Goal: Task Accomplishment & Management: Complete application form

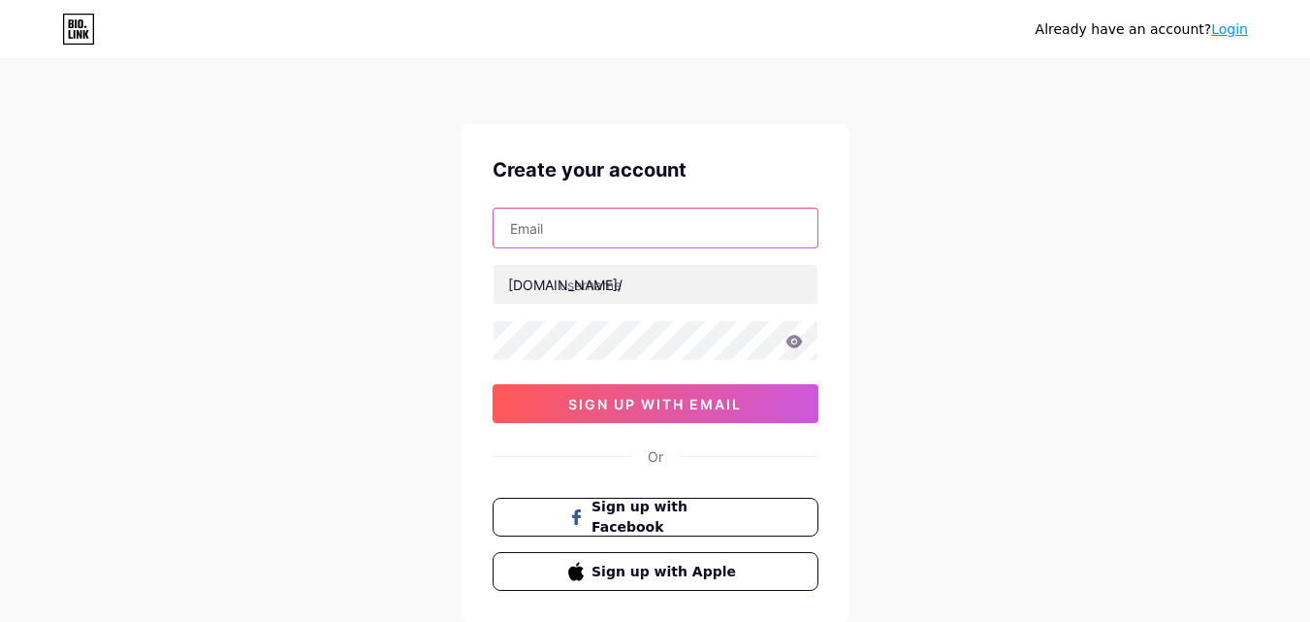
click at [803, 224] on input "text" at bounding box center [656, 228] width 324 height 39
type input "thuducparishchurch"
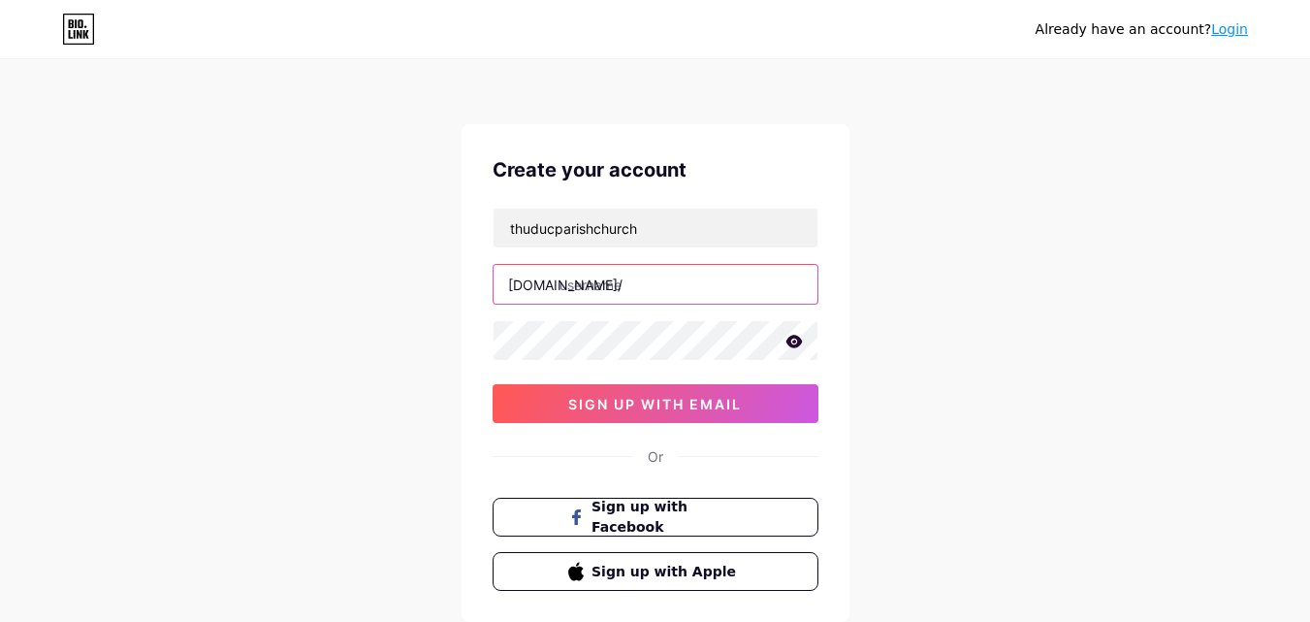
click at [618, 280] on input "text" at bounding box center [656, 284] width 324 height 39
click at [638, 293] on input "thuducparischchurch" at bounding box center [656, 284] width 324 height 39
type input "thuducparishchurch"
click at [932, 341] on div "Already have an account? Login Create your account thuducparishchurch [DOMAIN_N…" at bounding box center [655, 371] width 1310 height 742
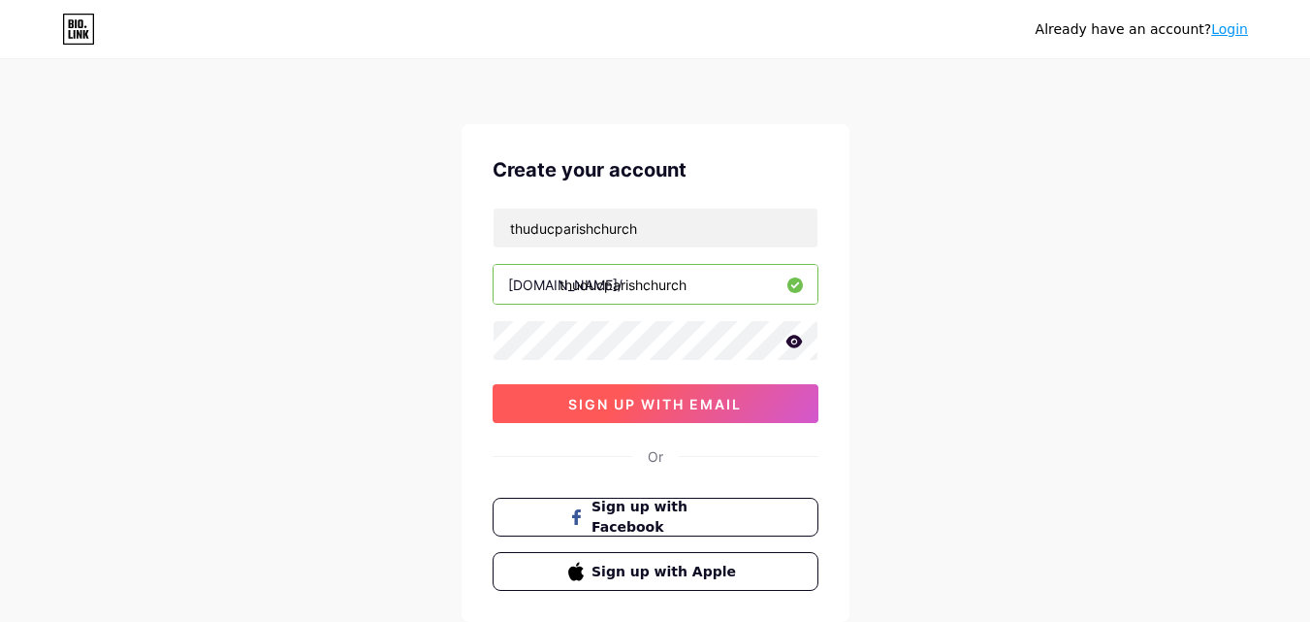
click at [723, 407] on span "sign up with email" at bounding box center [655, 404] width 174 height 16
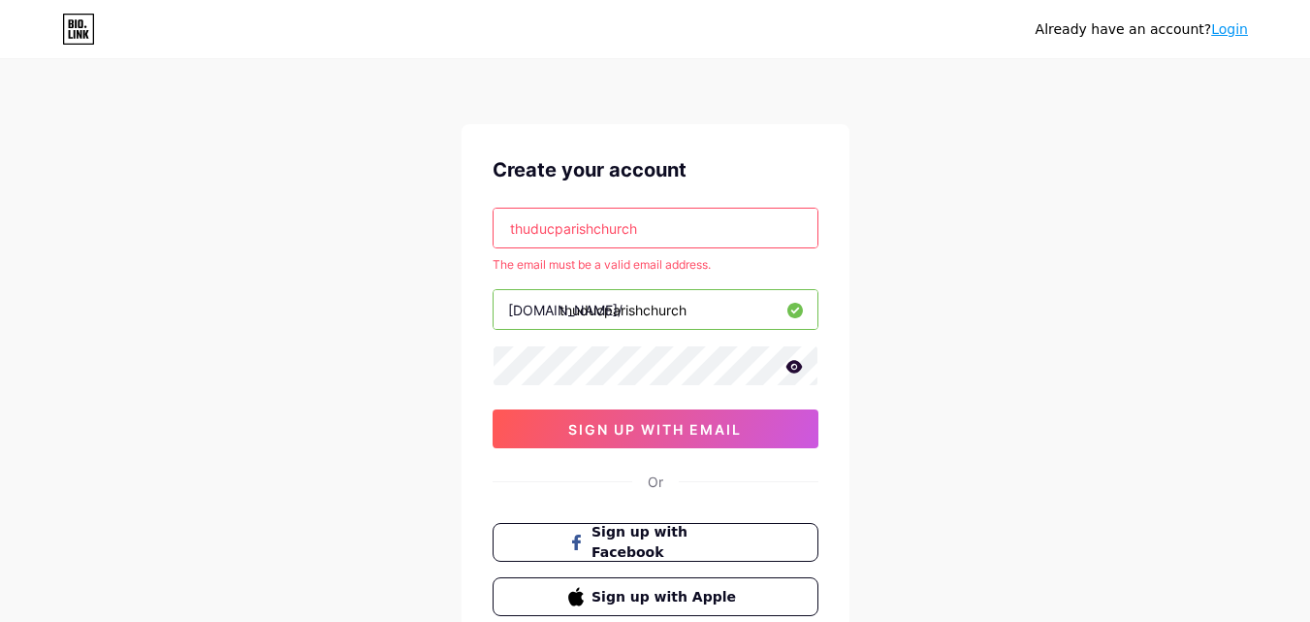
click at [749, 211] on input "thuducparishchurch" at bounding box center [656, 228] width 324 height 39
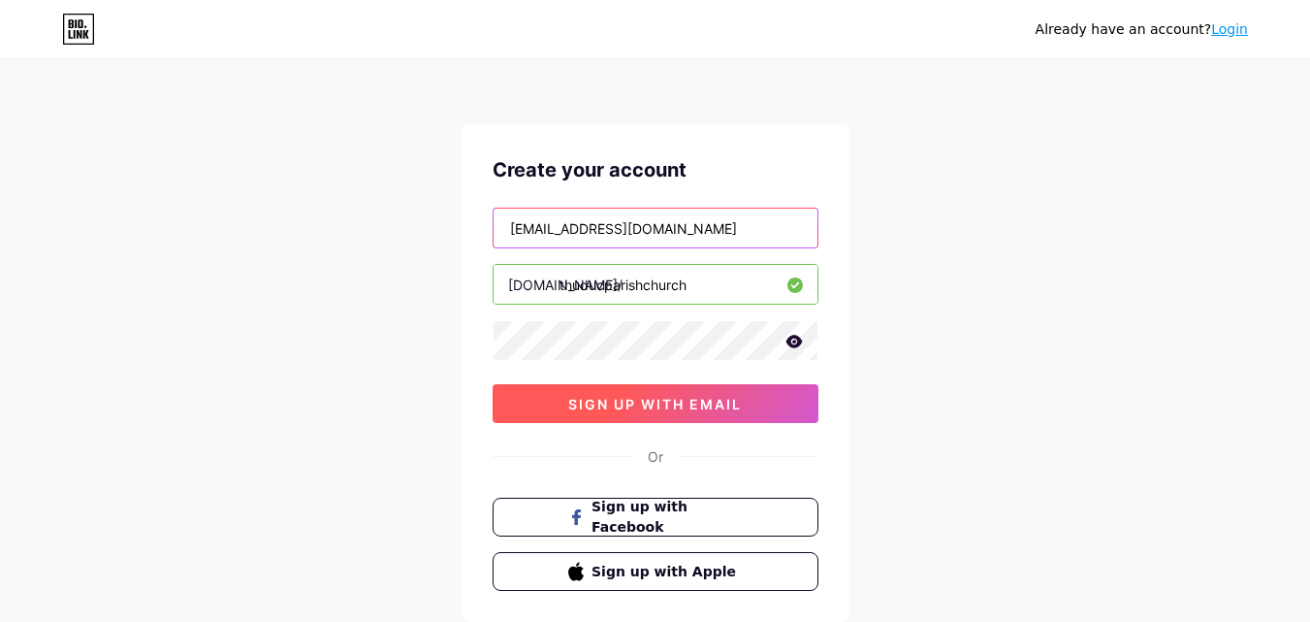
type input "[EMAIL_ADDRESS][DOMAIN_NAME]"
click at [693, 403] on span "sign up with email" at bounding box center [655, 404] width 174 height 16
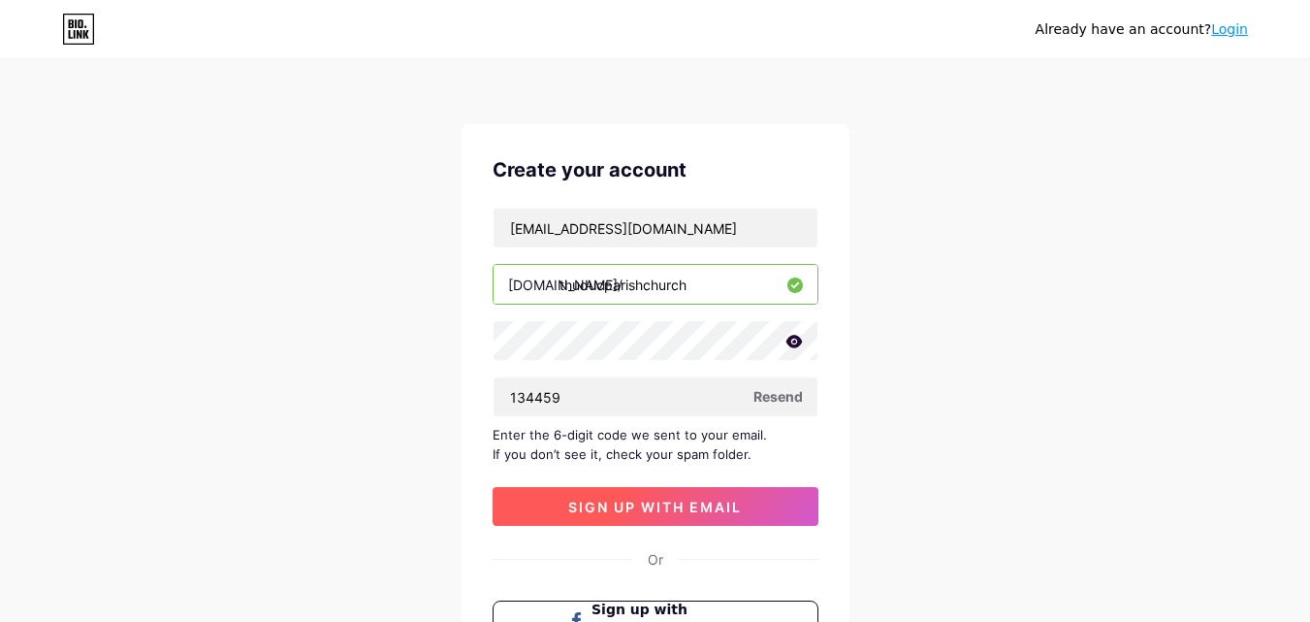
type input "134459"
click at [694, 513] on span "sign up with email" at bounding box center [655, 507] width 174 height 16
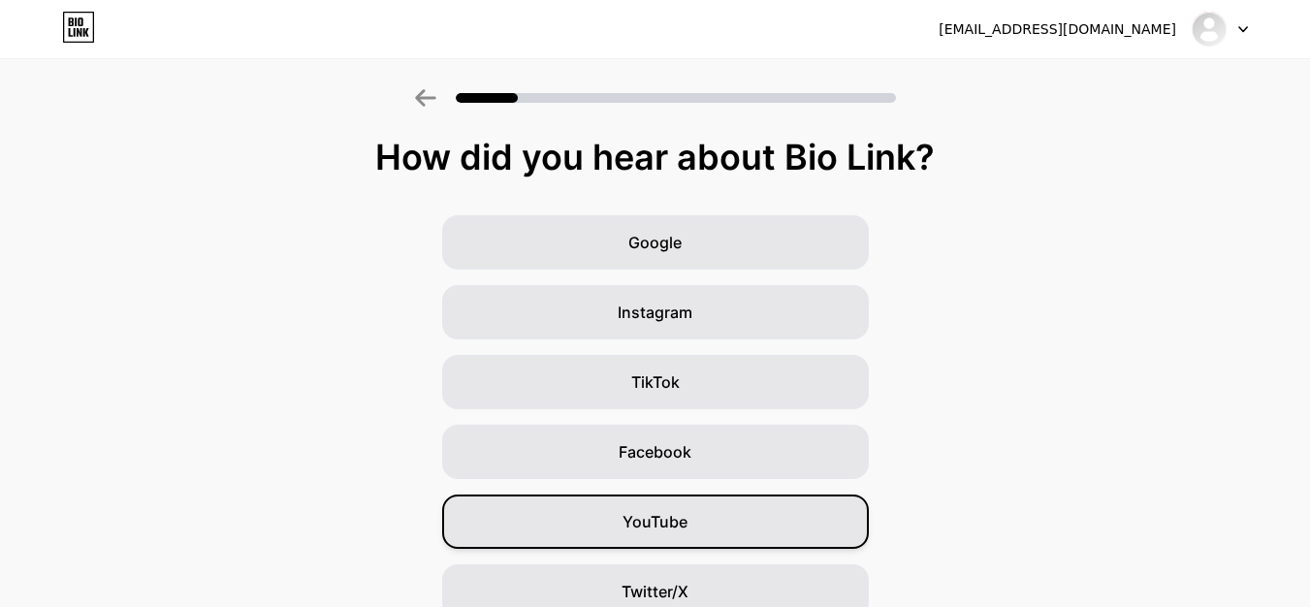
click at [688, 513] on span "YouTube" at bounding box center [655, 521] width 65 height 23
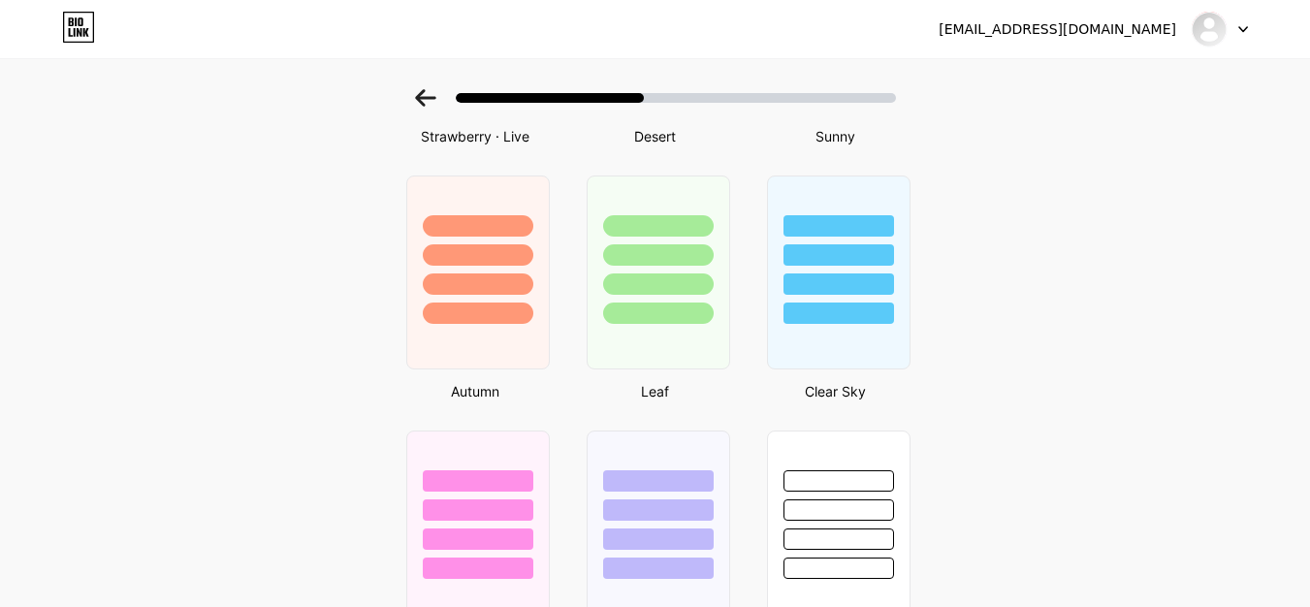
scroll to position [1338, 0]
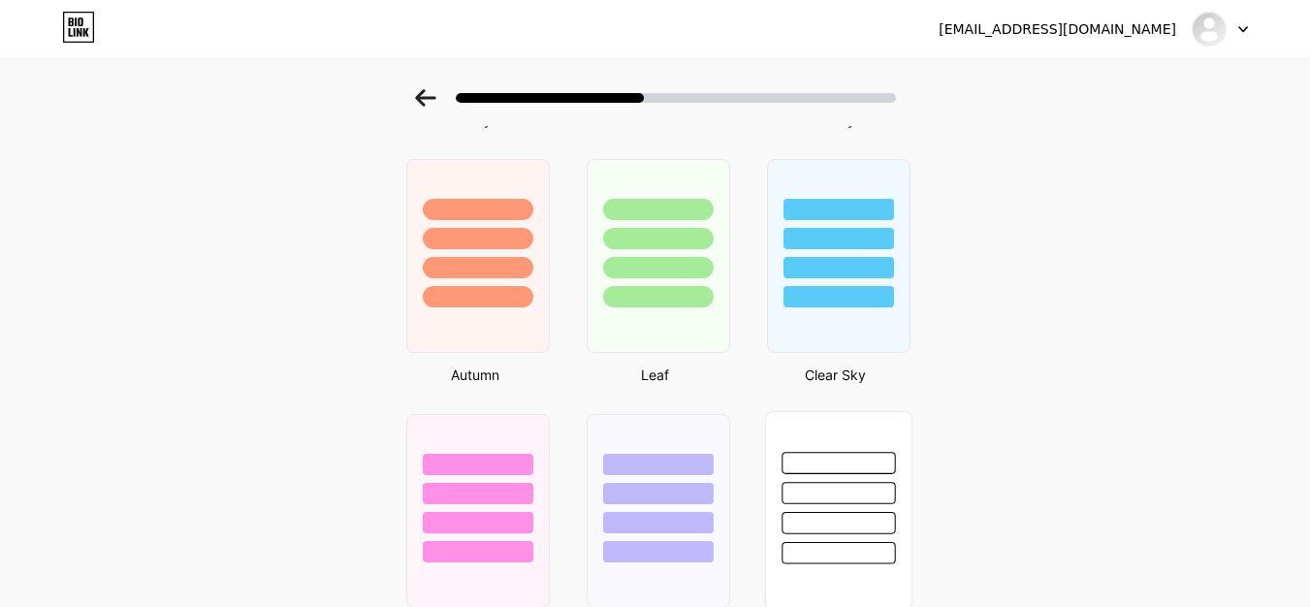
click at [907, 463] on div at bounding box center [837, 488] width 145 height 152
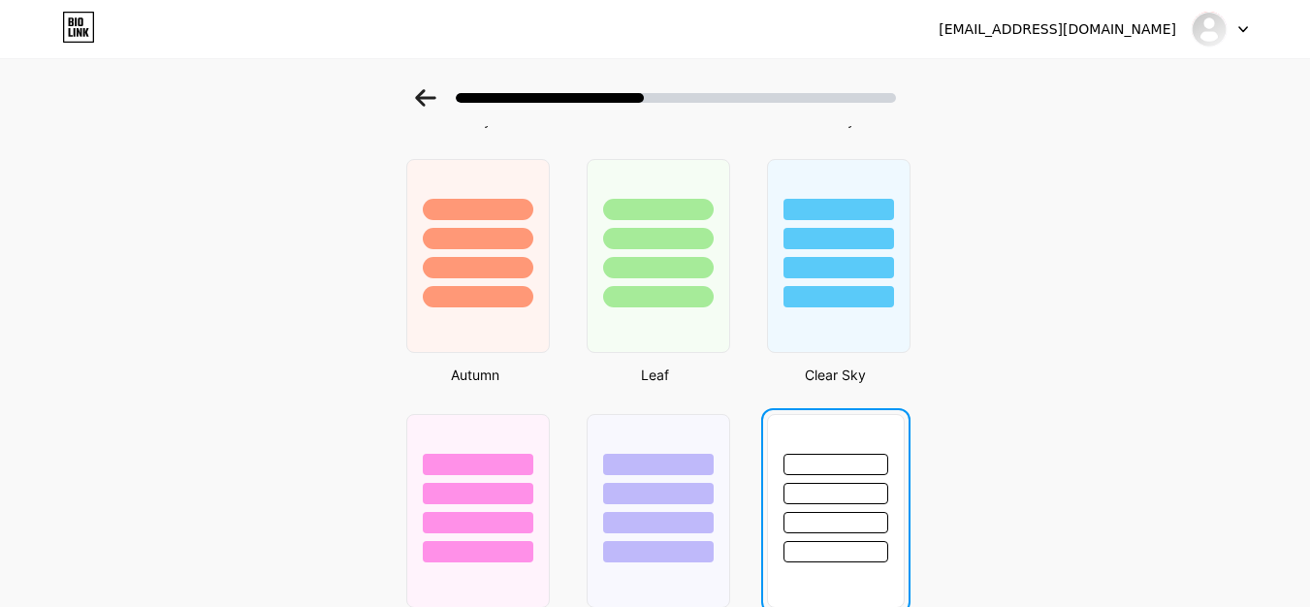
scroll to position [0, 0]
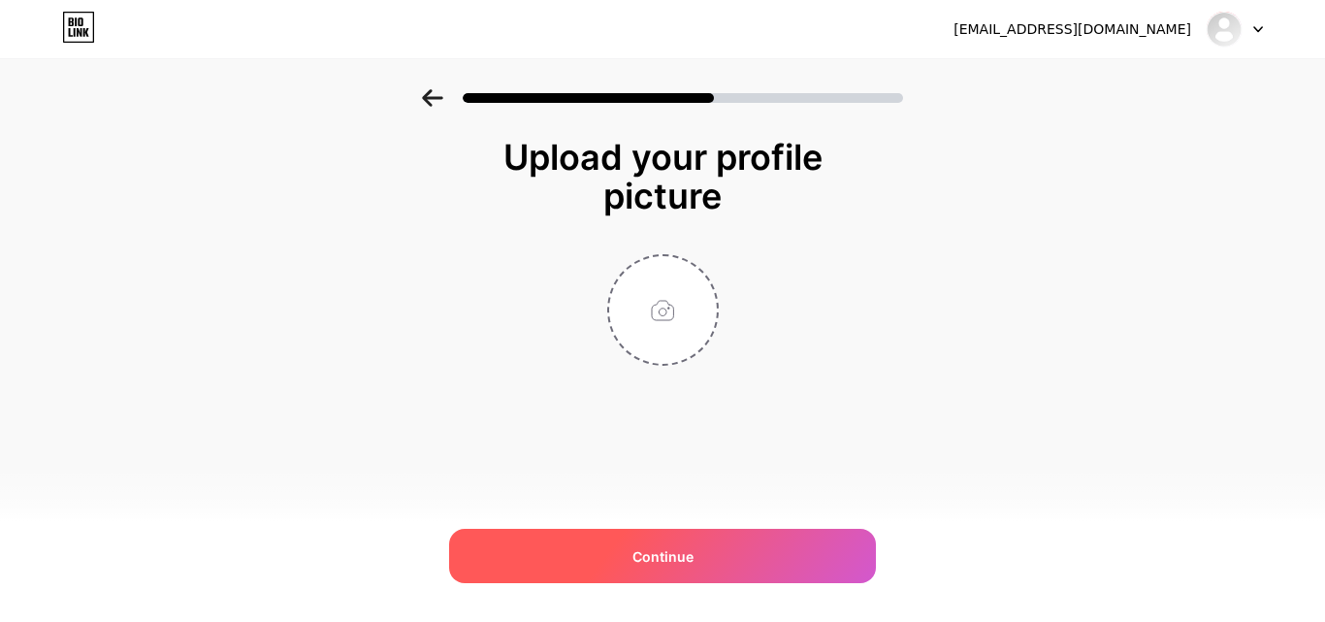
click at [575, 565] on div "Continue" at bounding box center [662, 556] width 427 height 54
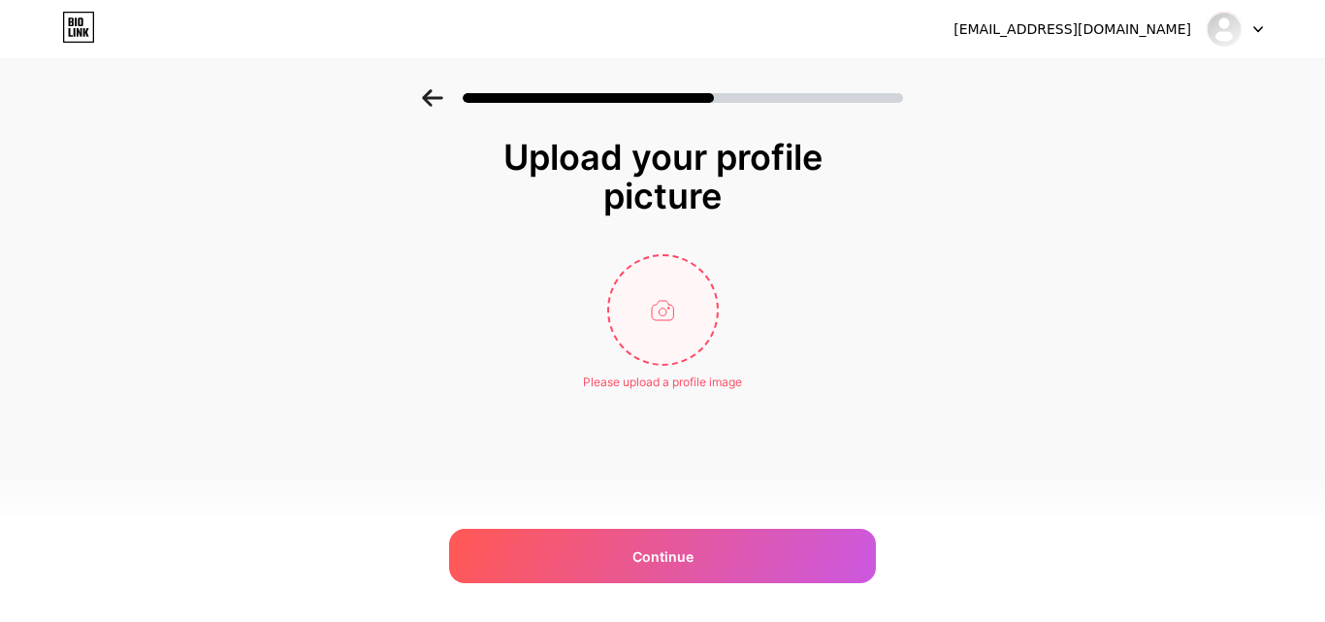
click at [672, 302] on input "file" at bounding box center [663, 310] width 108 height 108
type input "C:\fakepath\ChurchThuDuc00.jpg"
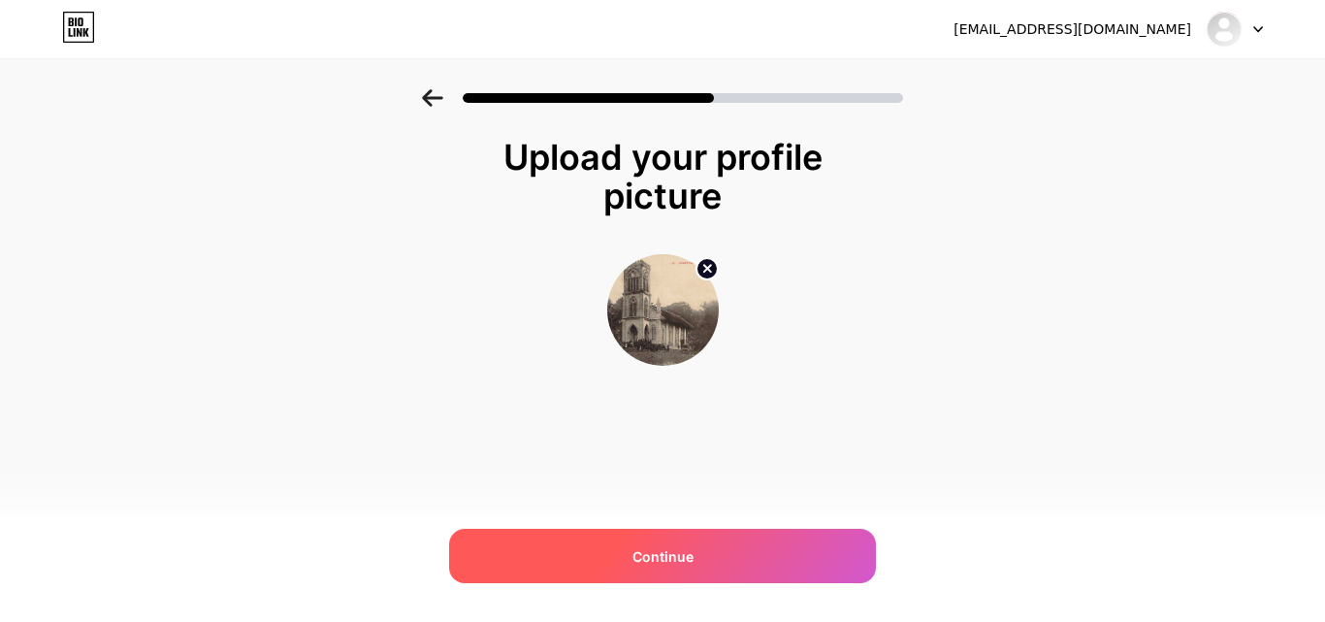
click at [675, 564] on span "Continue" at bounding box center [662, 556] width 61 height 20
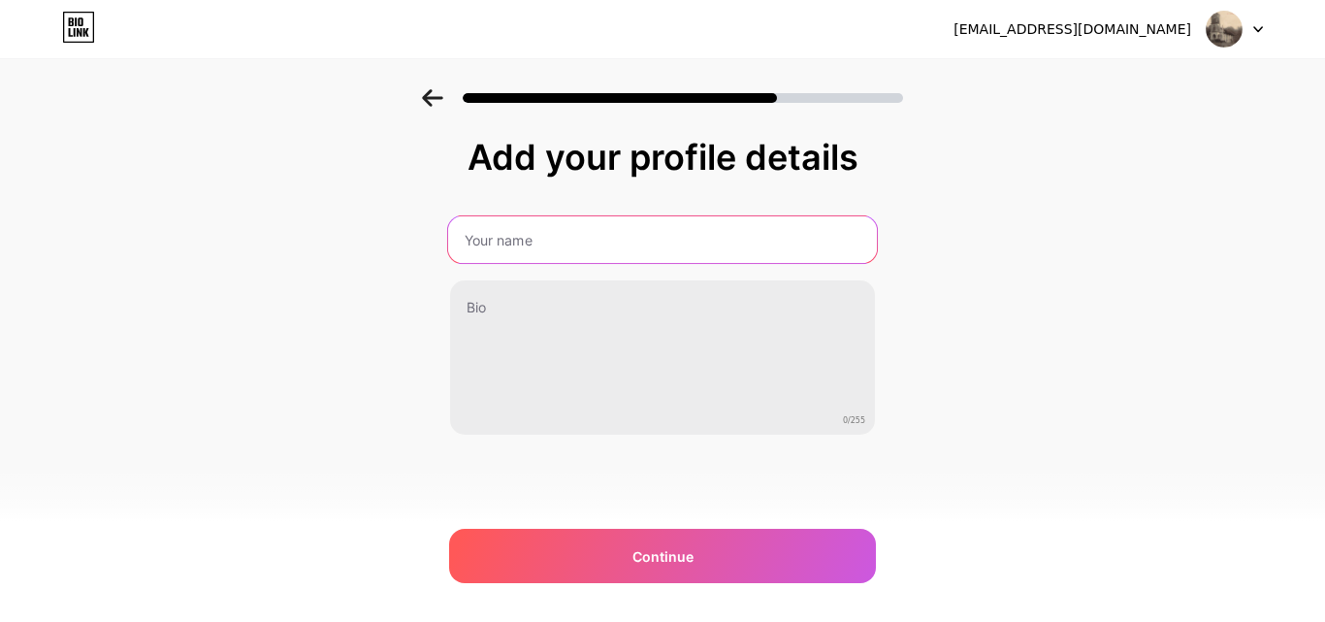
click at [709, 234] on input "text" at bounding box center [662, 239] width 429 height 47
type input "[DEMOGRAPHIC_DATA] [GEOGRAPHIC_DATA]"
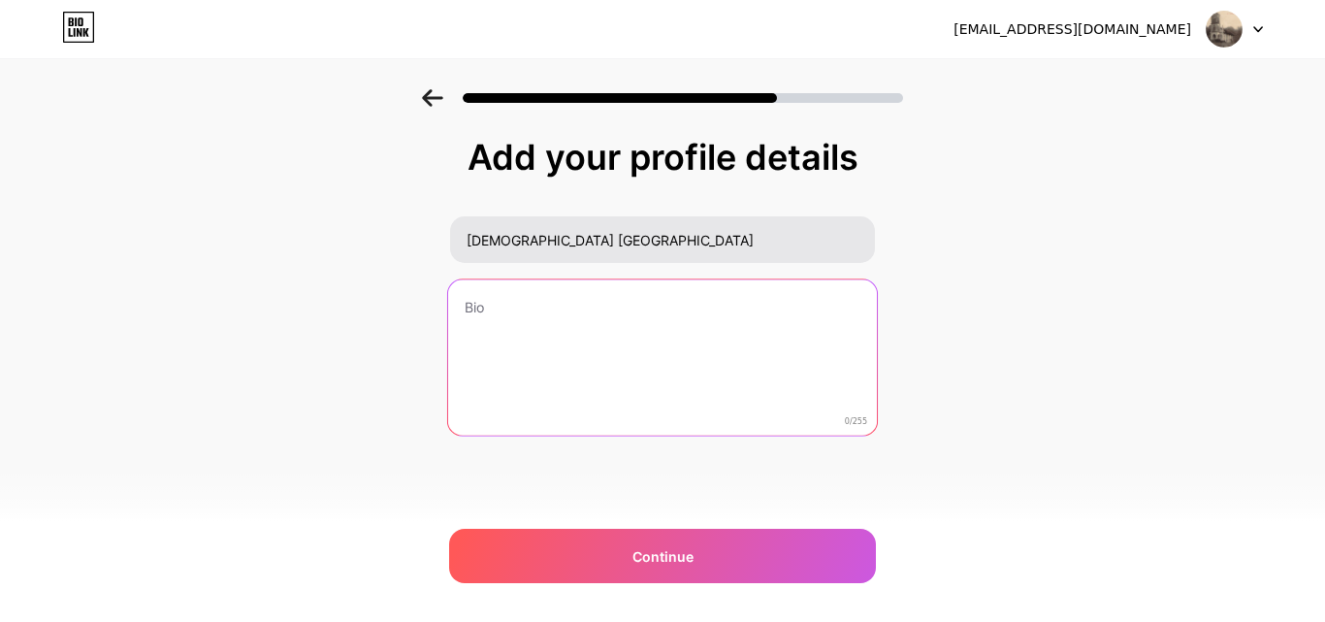
type textarea "D"
type textarea "P"
type textarea "C"
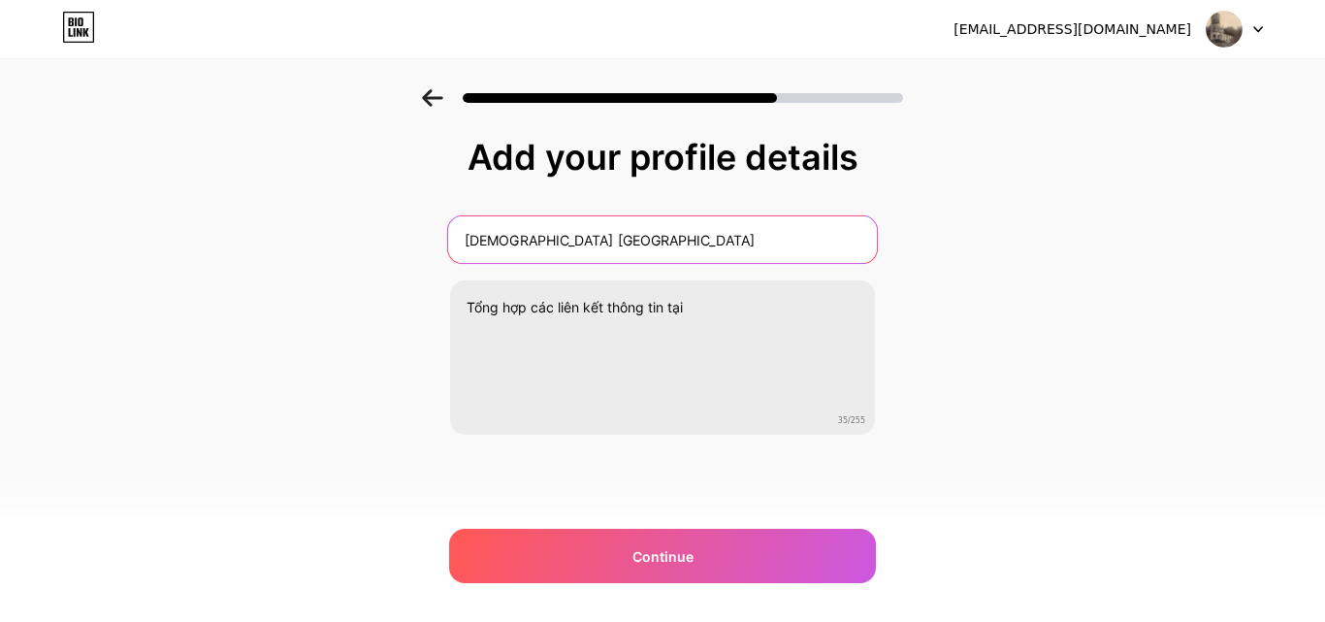
click at [709, 234] on input "[DEMOGRAPHIC_DATA] [GEOGRAPHIC_DATA]" at bounding box center [662, 239] width 429 height 47
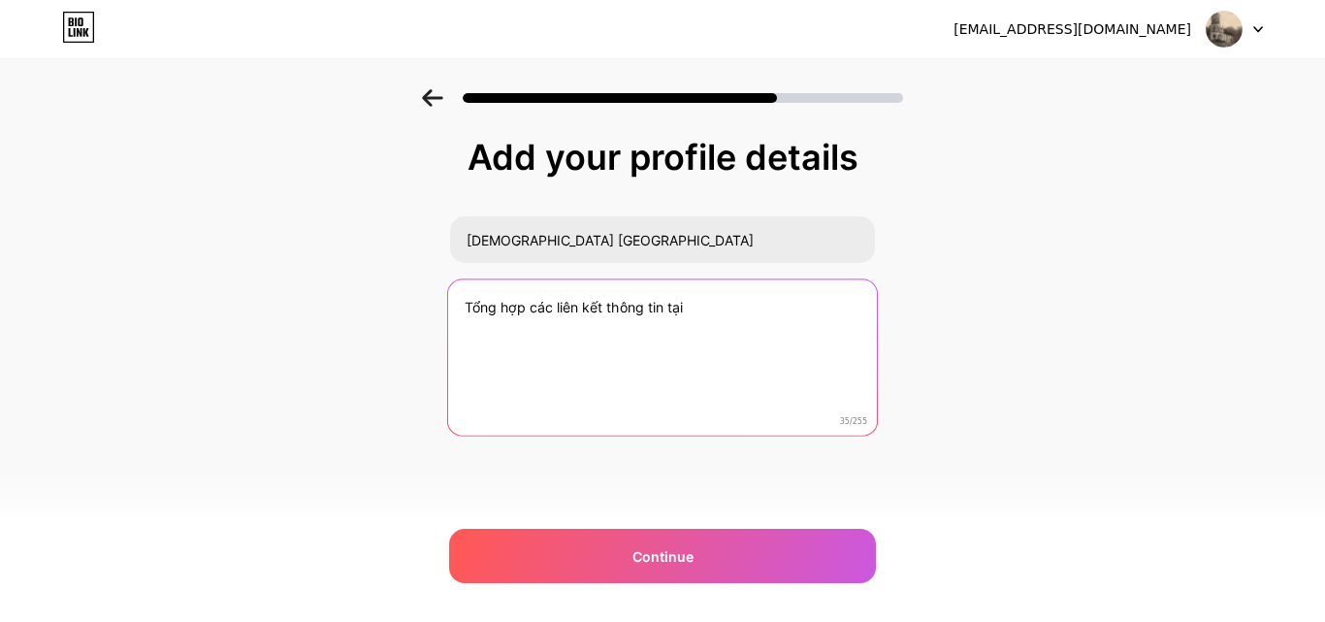
click at [719, 300] on textarea "Tổng hợp các liên kết thông tin tại" at bounding box center [662, 358] width 429 height 158
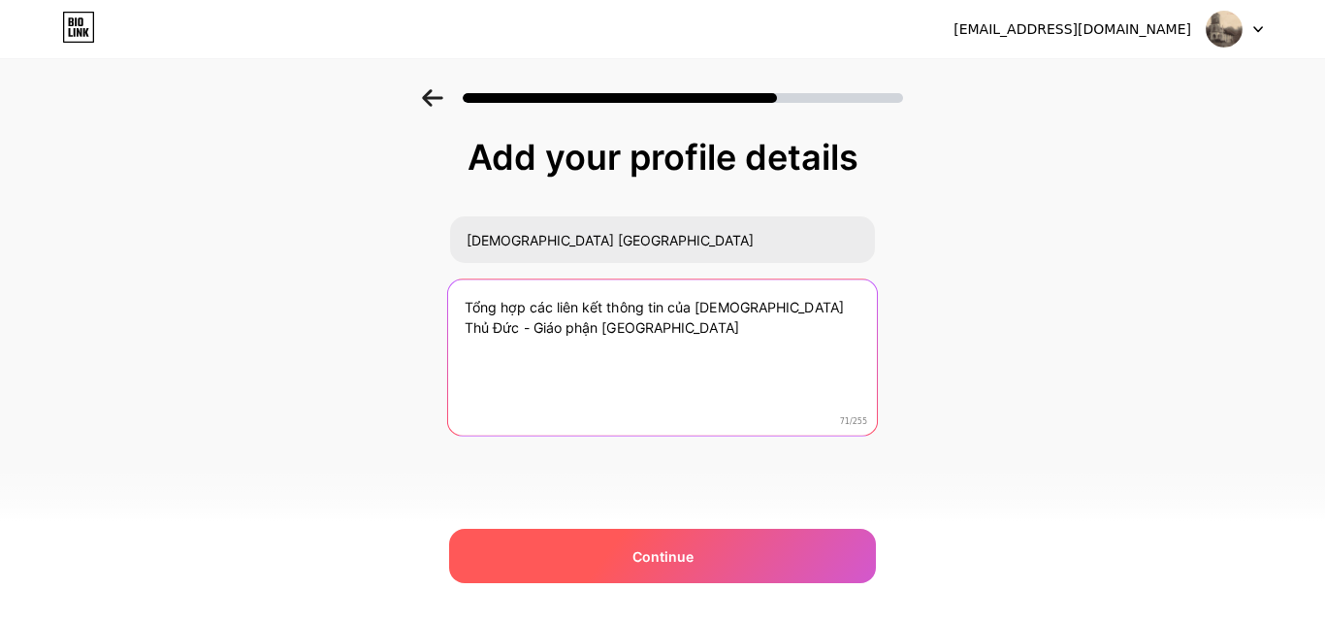
type textarea "Tổng hợp các liên kết thông tin của [DEMOGRAPHIC_DATA] Thủ Đức - Giáo phận [GEO…"
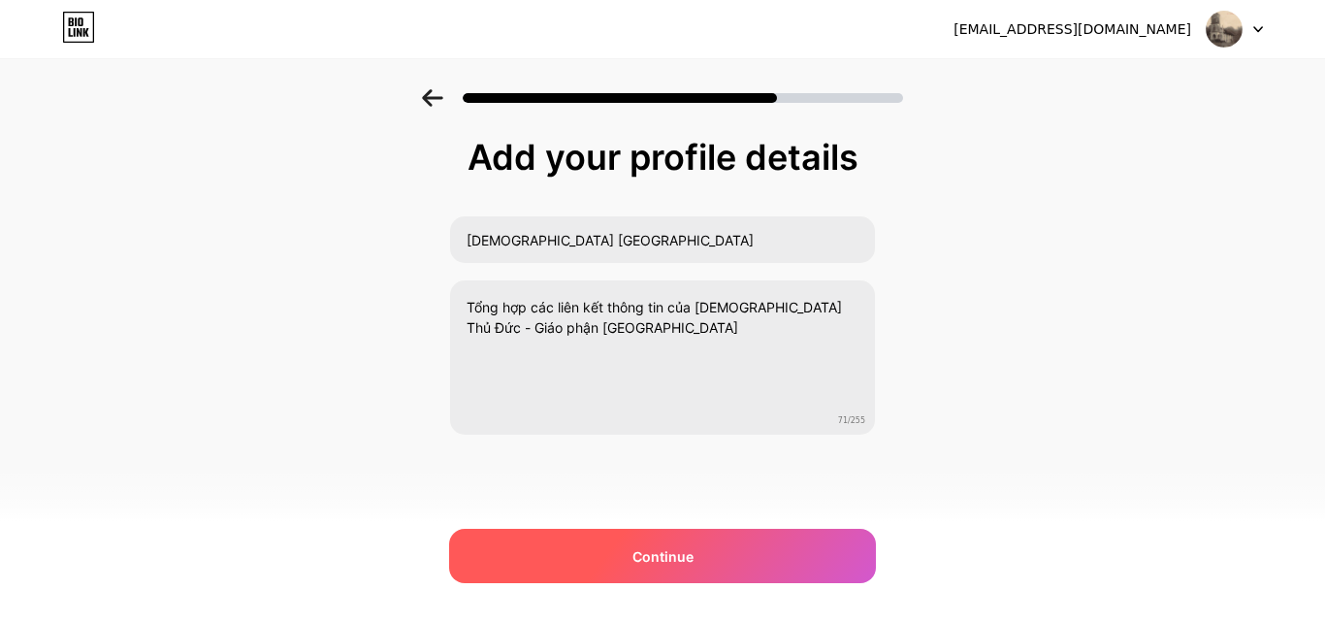
click at [719, 563] on div "Continue" at bounding box center [662, 556] width 427 height 54
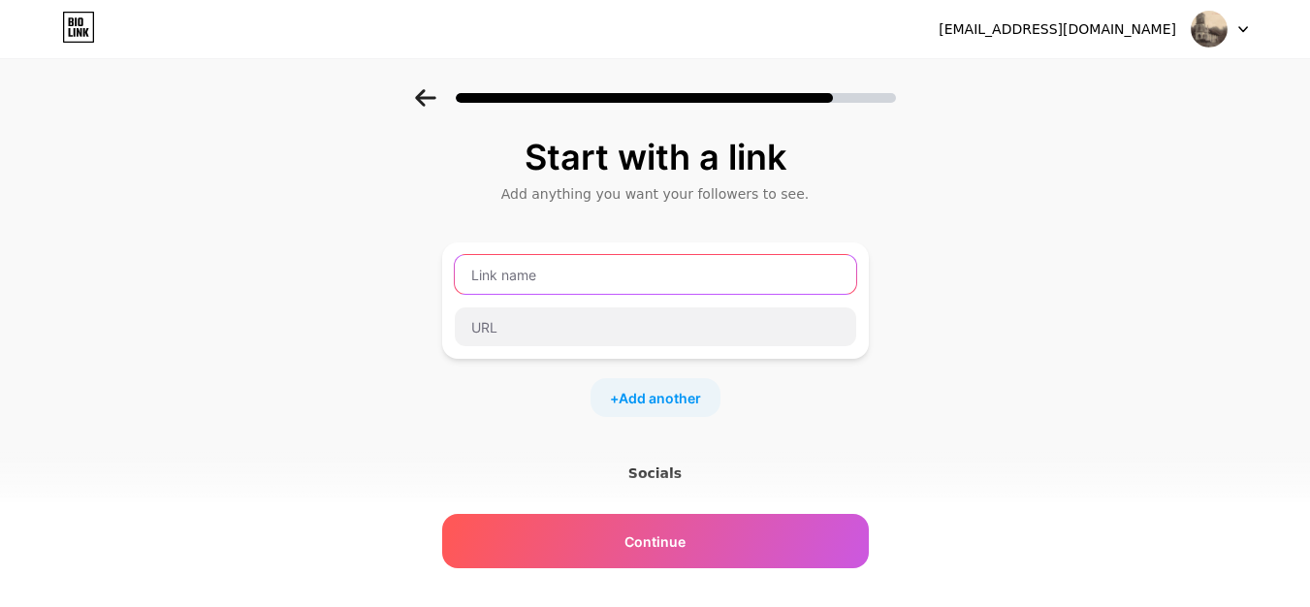
click at [630, 277] on input "text" at bounding box center [656, 274] width 402 height 39
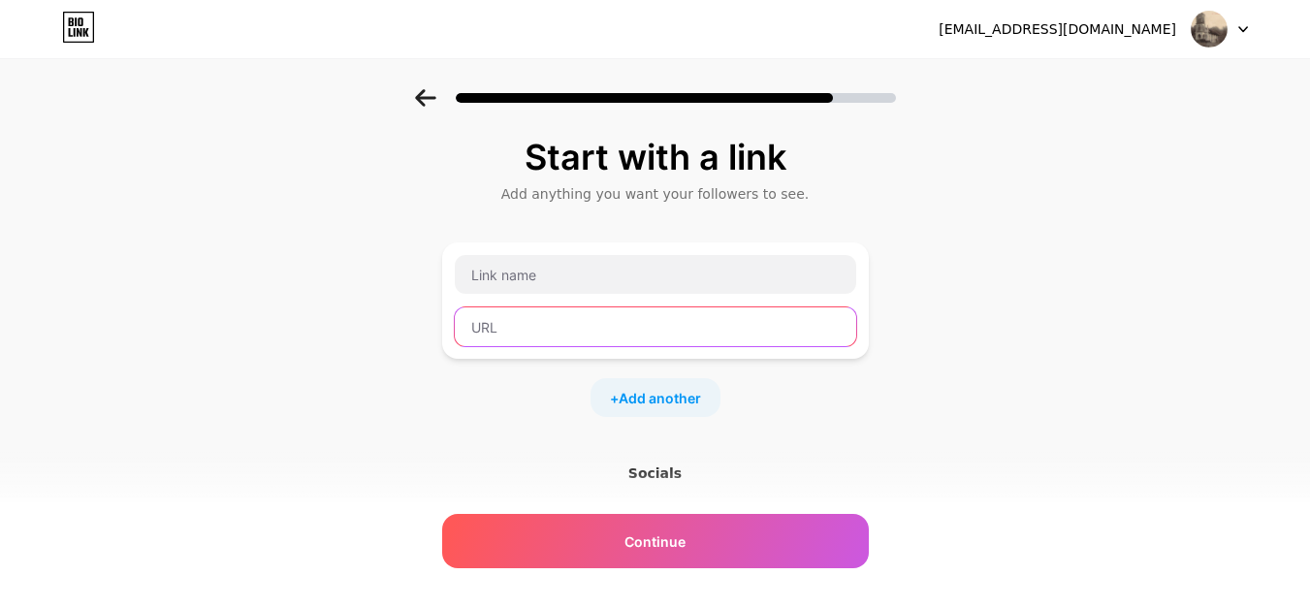
click at [487, 316] on input "text" at bounding box center [656, 326] width 402 height 39
paste input "[URL][DOMAIN_NAME]"
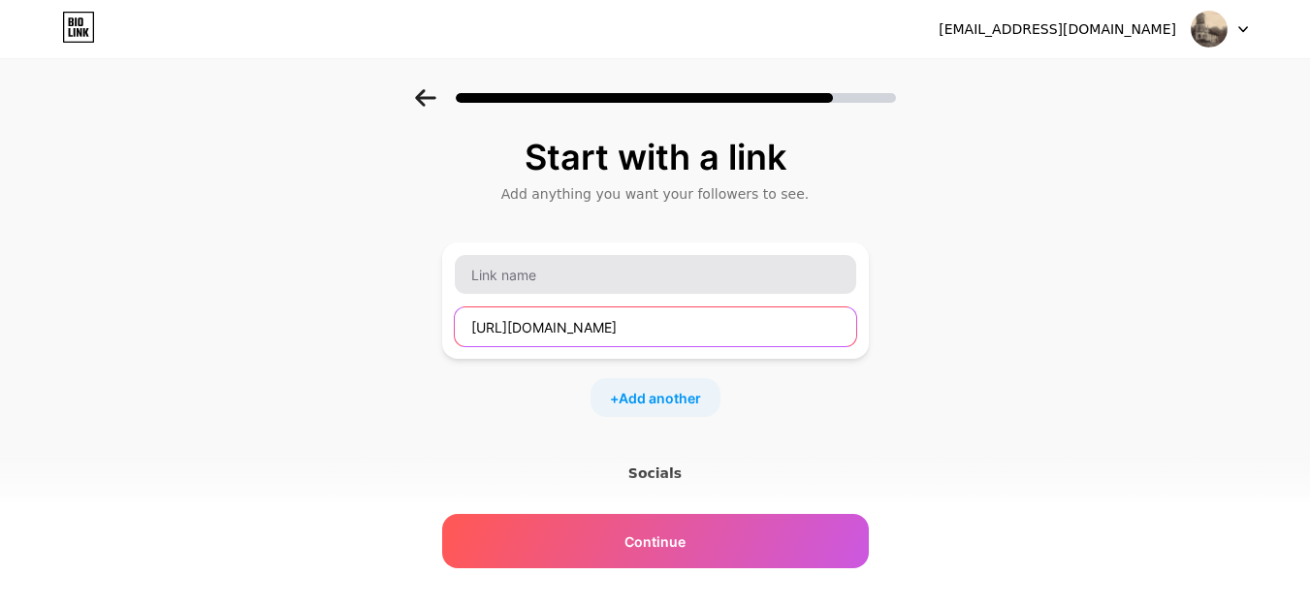
type input "[URL][DOMAIN_NAME]"
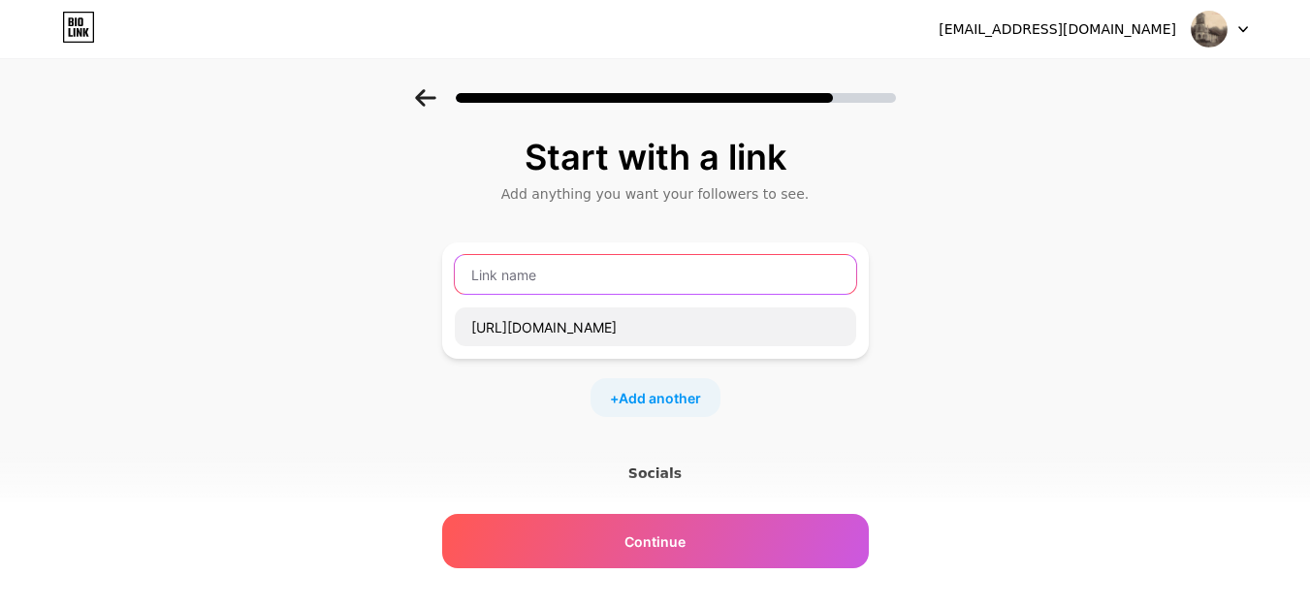
click at [515, 276] on input "text" at bounding box center [656, 274] width 402 height 39
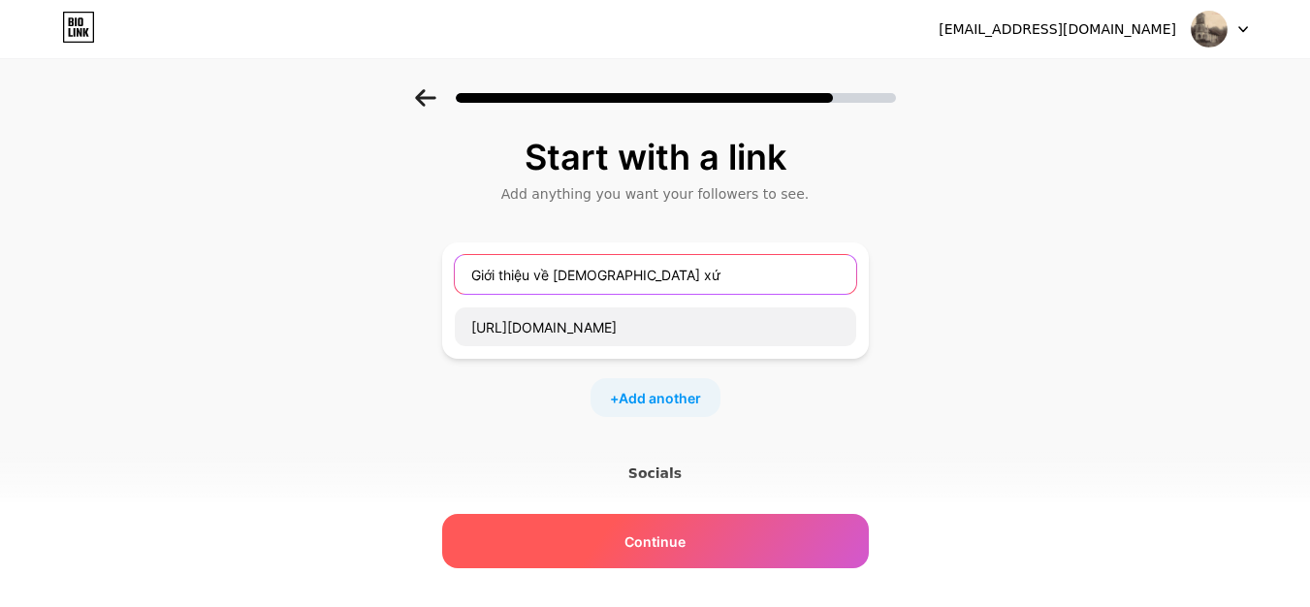
type input "Giới thiệu về [DEMOGRAPHIC_DATA] xứ"
click at [560, 561] on div "Continue" at bounding box center [655, 541] width 427 height 54
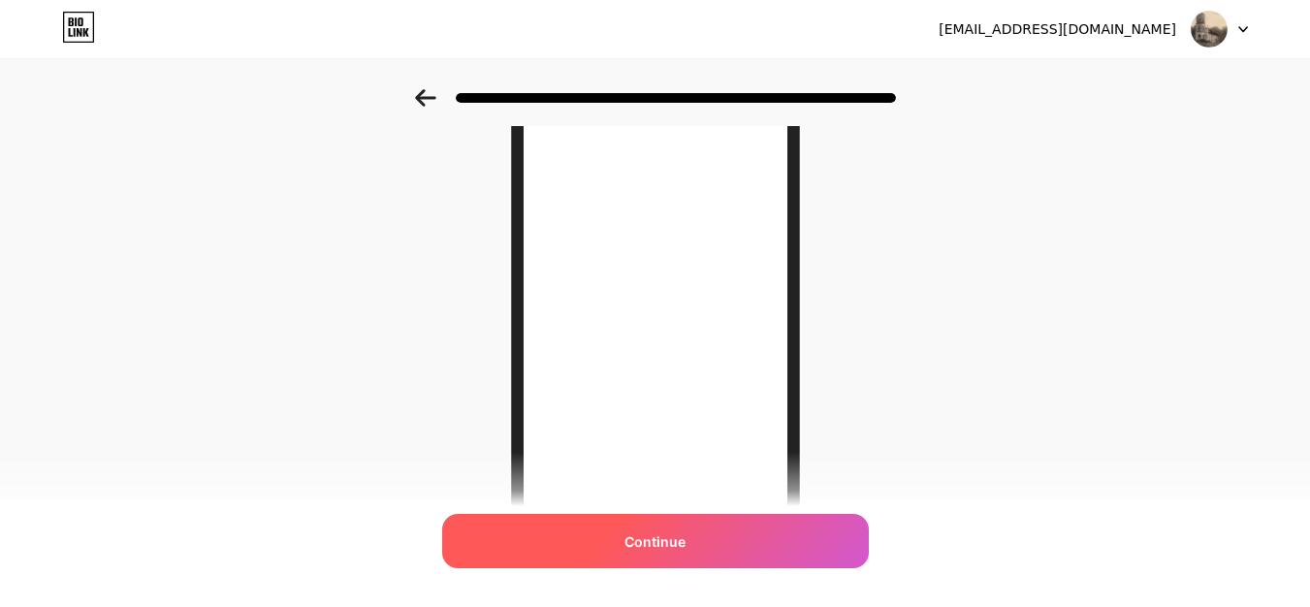
scroll to position [225, 0]
click at [673, 548] on span "Continue" at bounding box center [655, 542] width 61 height 20
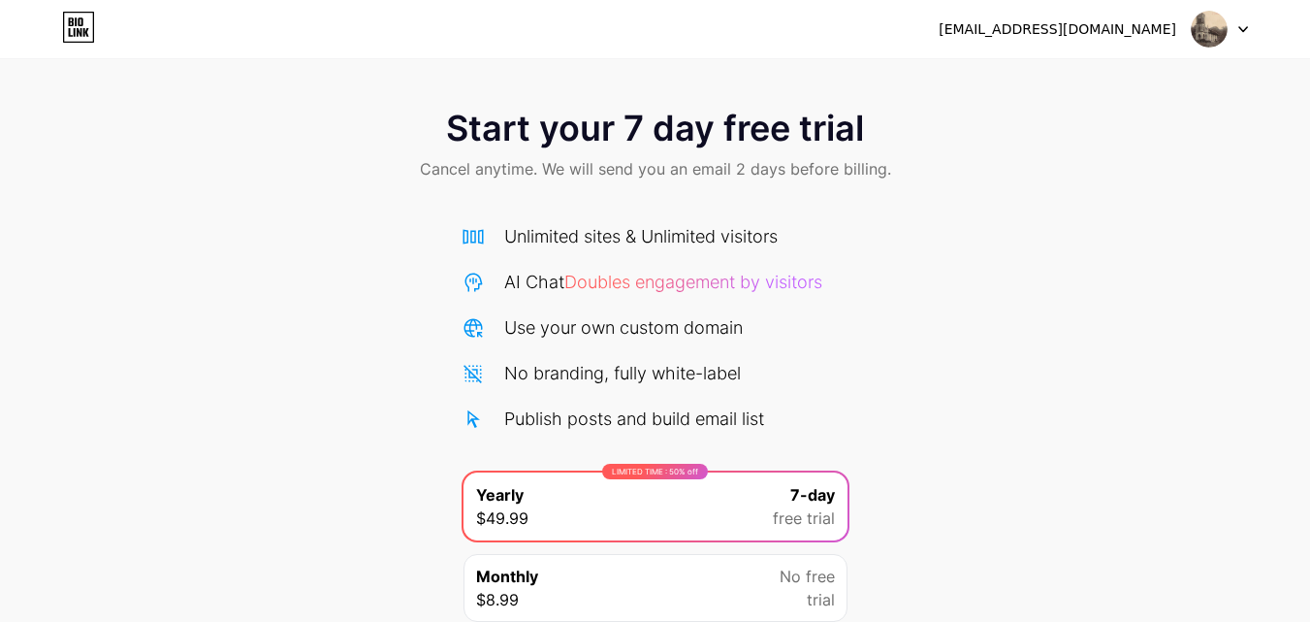
click at [77, 32] on icon at bounding box center [79, 32] width 5 height 9
click at [1200, 26] on img at bounding box center [1209, 29] width 37 height 37
click at [1223, 25] on img at bounding box center [1209, 29] width 37 height 37
click at [1246, 27] on icon at bounding box center [1244, 29] width 8 height 5
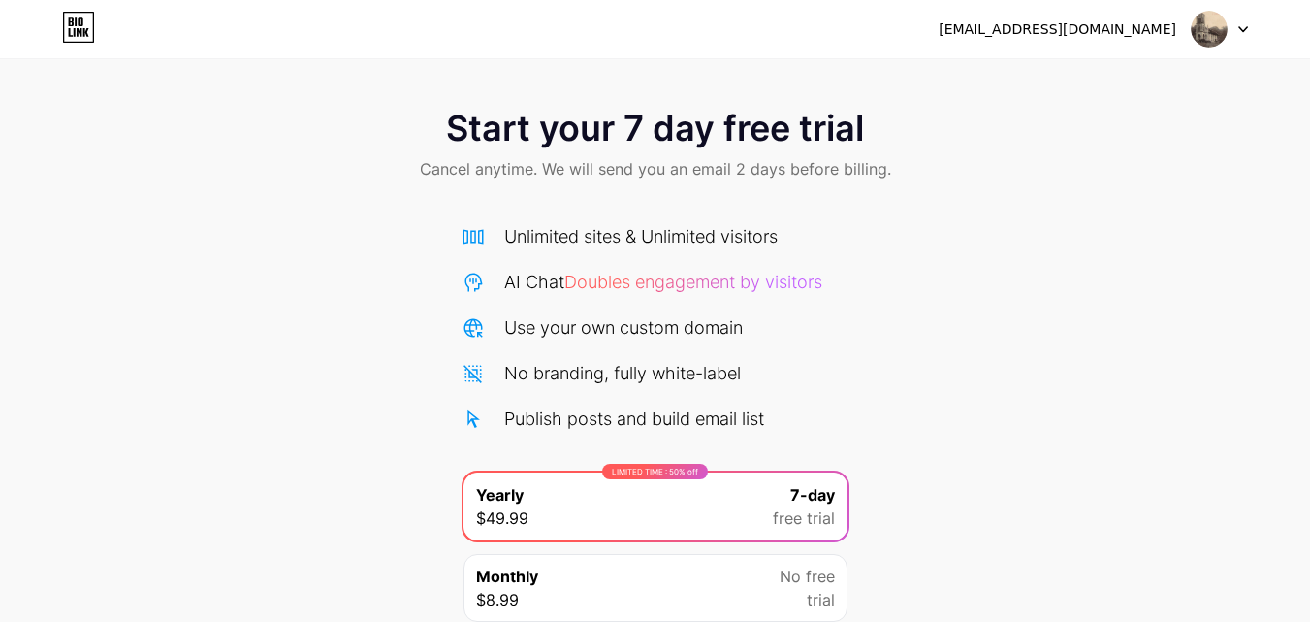
click at [1246, 27] on icon at bounding box center [1244, 29] width 8 height 5
click at [1145, 28] on div "[EMAIL_ADDRESS][DOMAIN_NAME]" at bounding box center [1058, 29] width 238 height 20
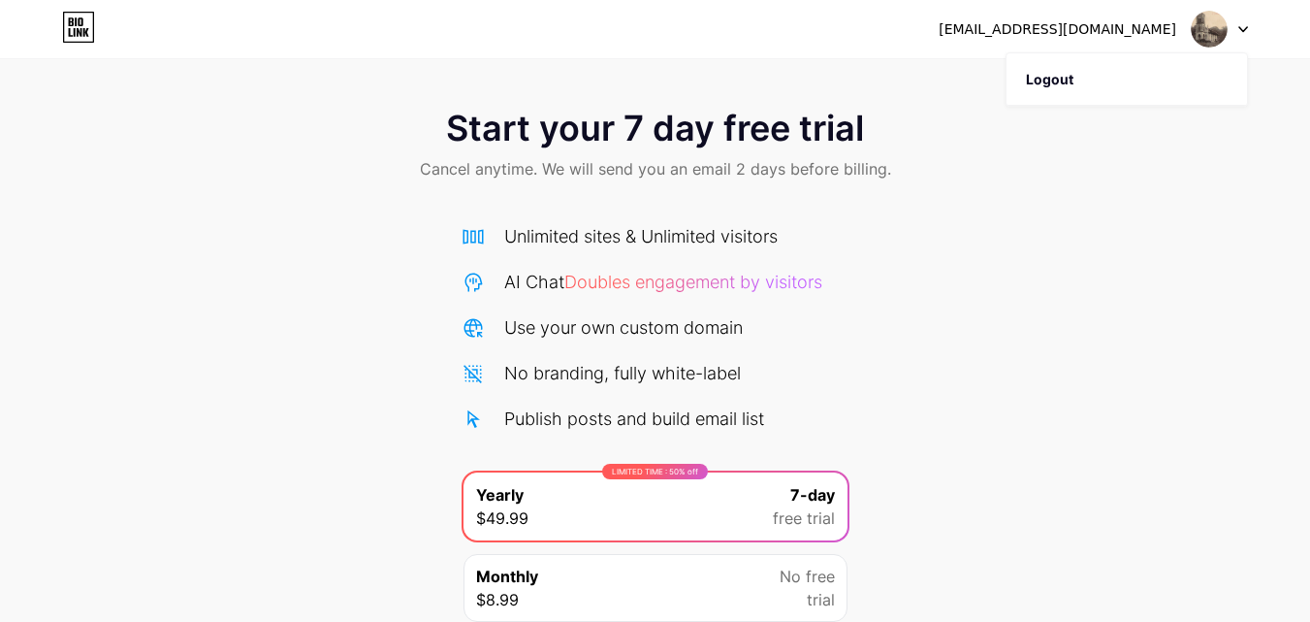
click at [973, 146] on div "Start your 7 day free trial Cancel anytime. We will send you an email 2 days be…" at bounding box center [655, 146] width 1310 height 114
click at [1242, 30] on icon at bounding box center [1244, 29] width 10 height 7
click at [1060, 32] on div "[EMAIL_ADDRESS][DOMAIN_NAME]" at bounding box center [1058, 29] width 238 height 20
click at [1213, 34] on img at bounding box center [1209, 29] width 37 height 37
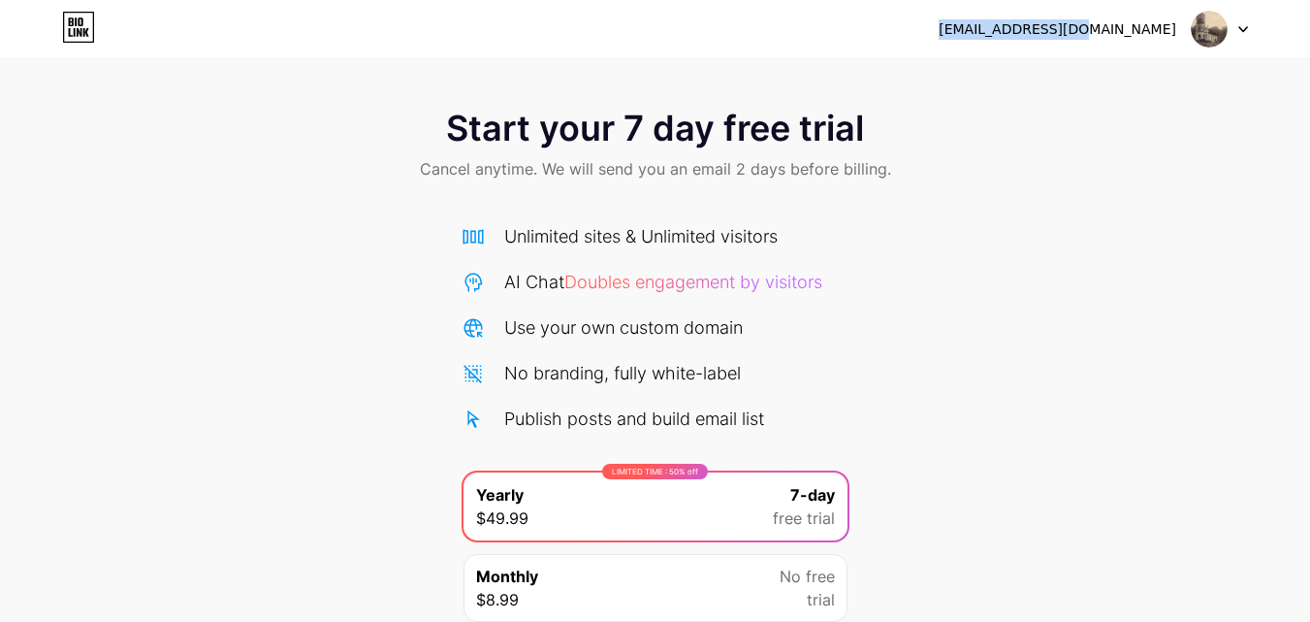
click at [1213, 34] on img at bounding box center [1209, 29] width 37 height 37
drag, startPoint x: 57, startPoint y: 21, endPoint x: 74, endPoint y: 33, distance: 20.2
click at [74, 33] on div "[EMAIL_ADDRESS][DOMAIN_NAME] Logout" at bounding box center [655, 29] width 1310 height 35
click at [74, 33] on icon at bounding box center [75, 32] width 2 height 9
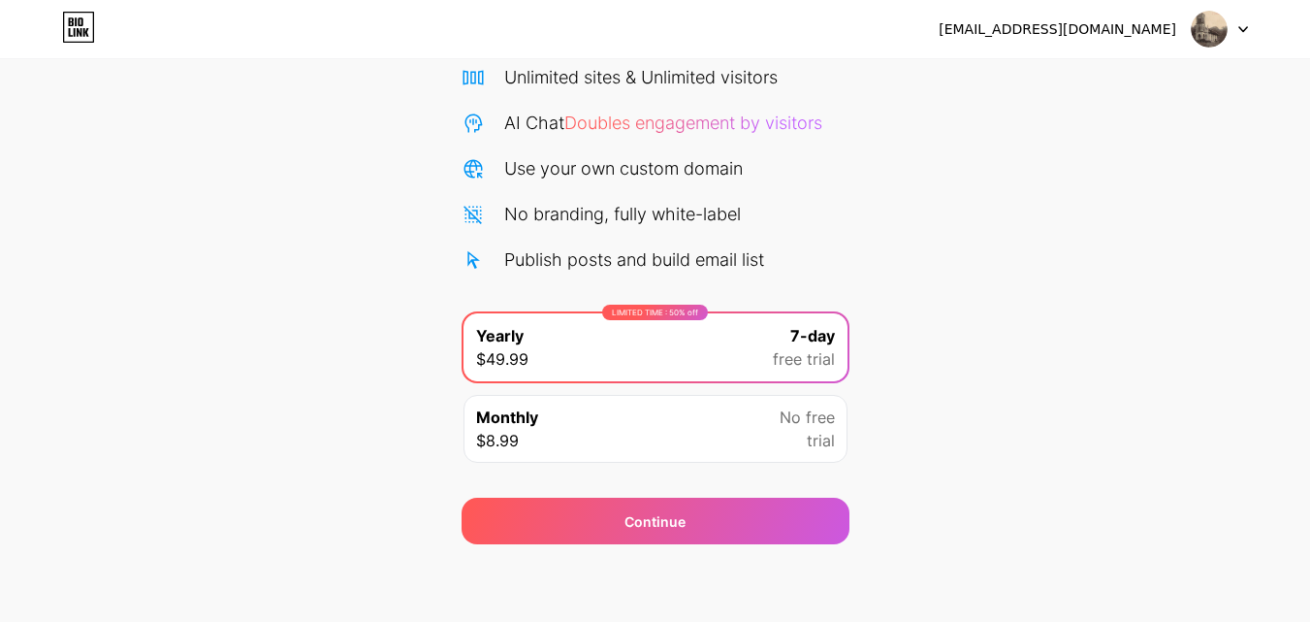
click at [887, 325] on div "Start your 7 day free trial Cancel anytime. We will send you an email 2 days be…" at bounding box center [655, 237] width 1310 height 614
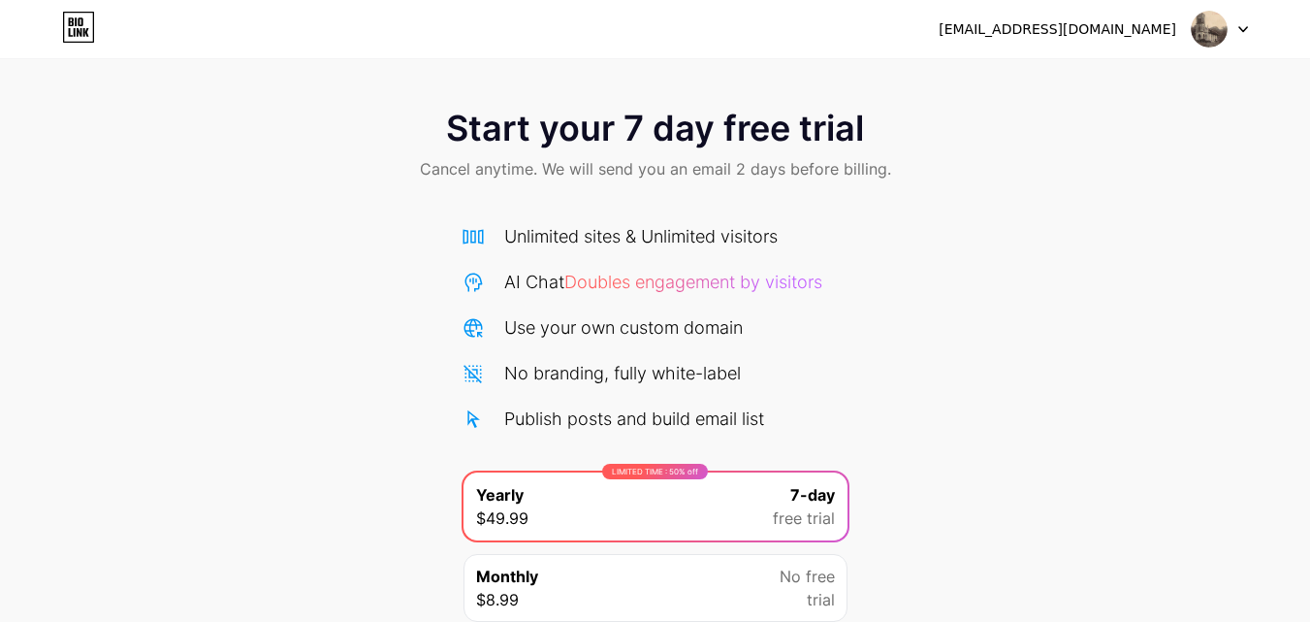
click at [1242, 27] on icon at bounding box center [1244, 29] width 10 height 7
click at [1141, 28] on div "[EMAIL_ADDRESS][DOMAIN_NAME]" at bounding box center [1058, 29] width 238 height 20
click at [881, 43] on div "[EMAIL_ADDRESS][DOMAIN_NAME] Logout" at bounding box center [655, 29] width 1310 height 35
